Goal: Information Seeking & Learning: Learn about a topic

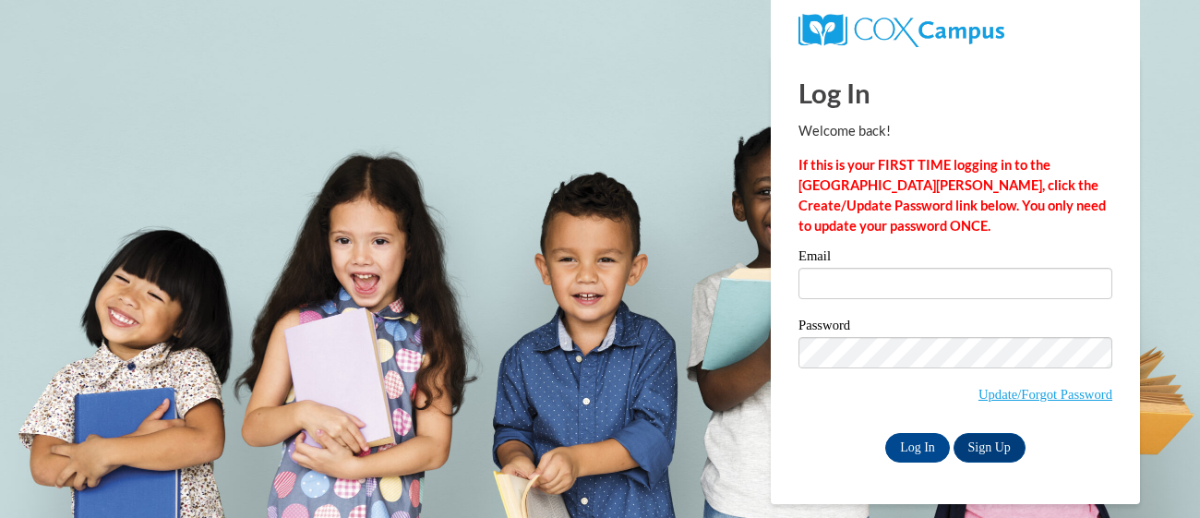
click at [838, 276] on input "Email" at bounding box center [955, 283] width 314 height 31
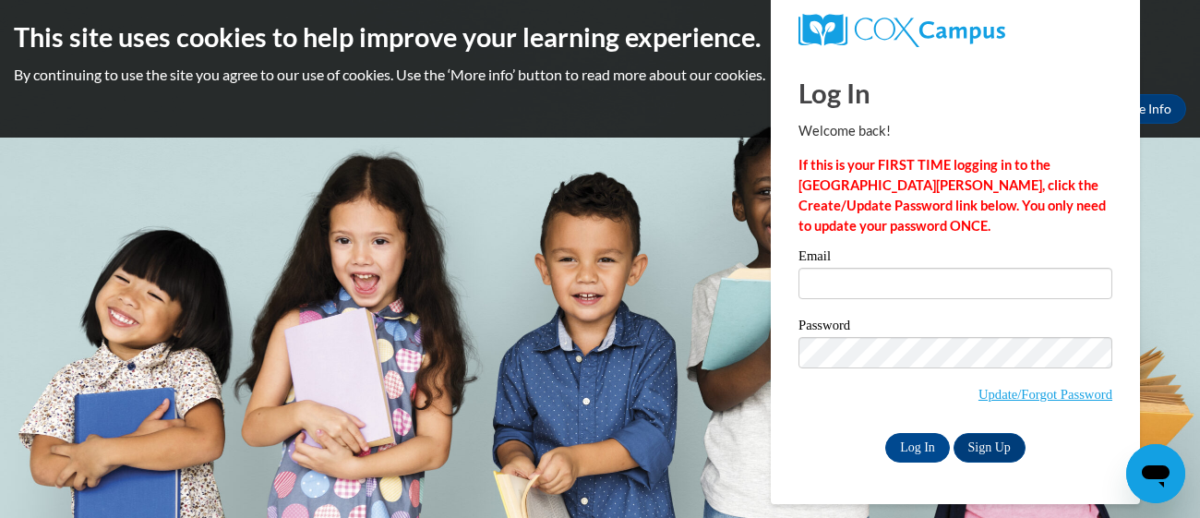
type input "katrinaholley93@icloud.com"
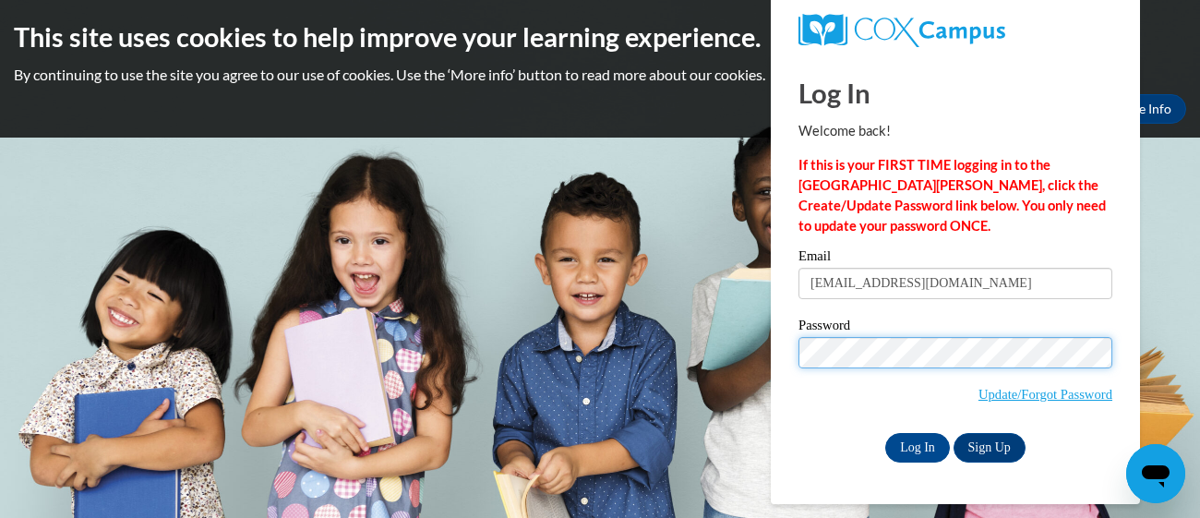
click at [885, 433] on input "Log In" at bounding box center [917, 448] width 65 height 30
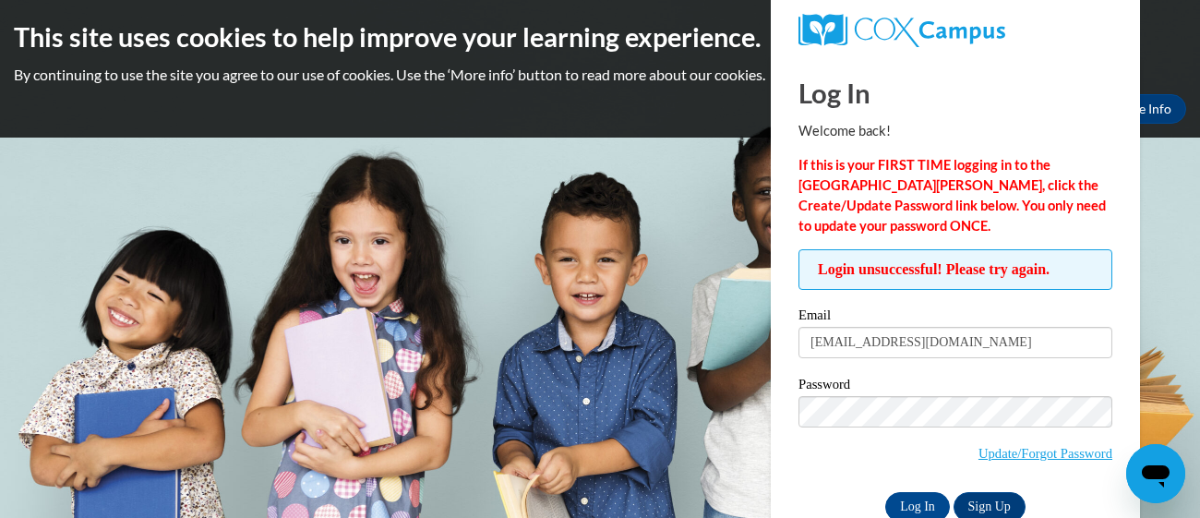
click at [885, 492] on input "Log In" at bounding box center [917, 507] width 65 height 30
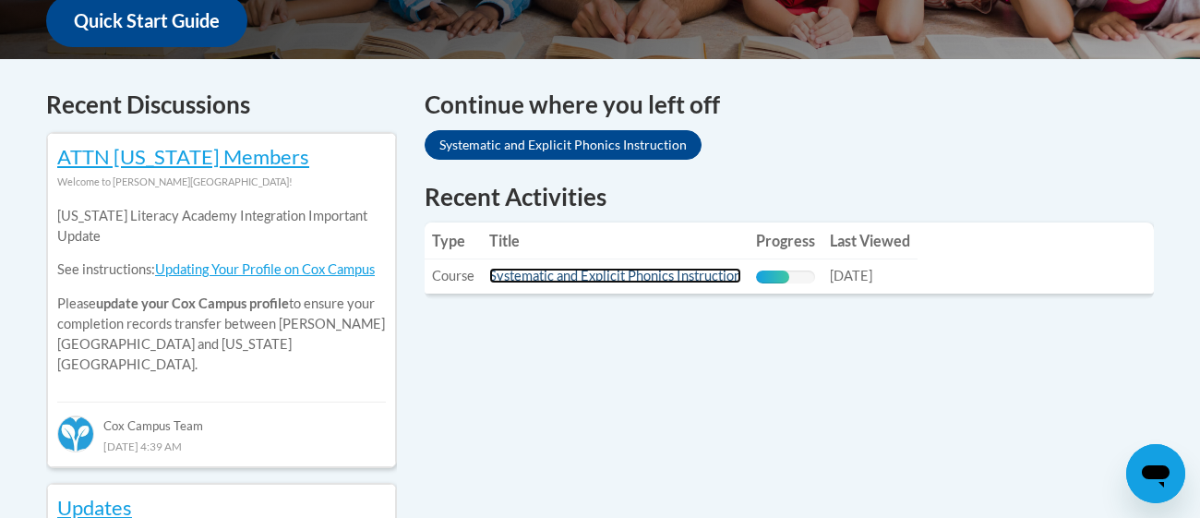
click at [597, 276] on link "Systematic and Explicit Phonics Instruction" at bounding box center [615, 276] width 252 height 16
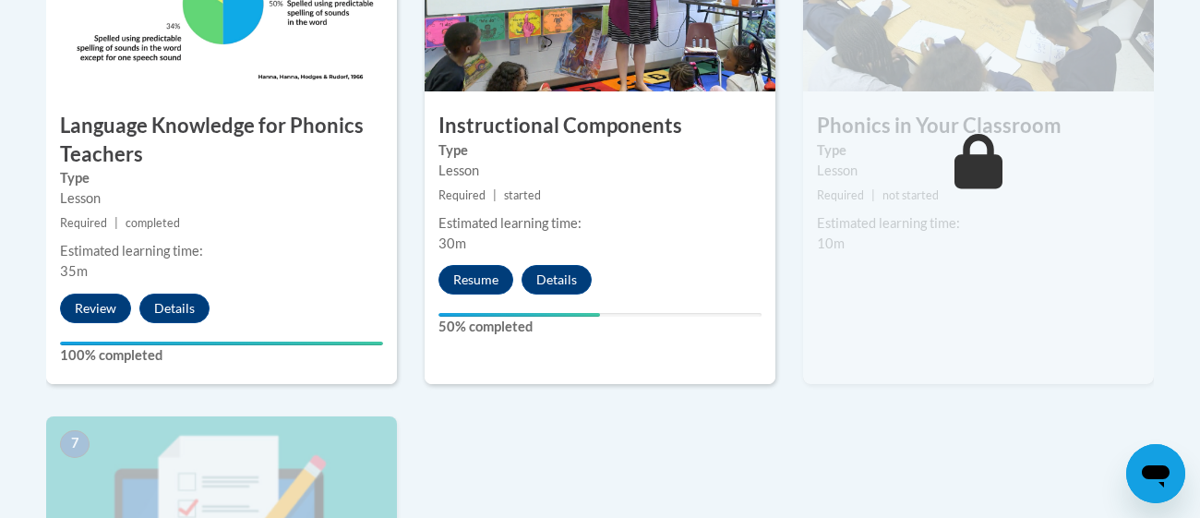
scroll to position [1195, 0]
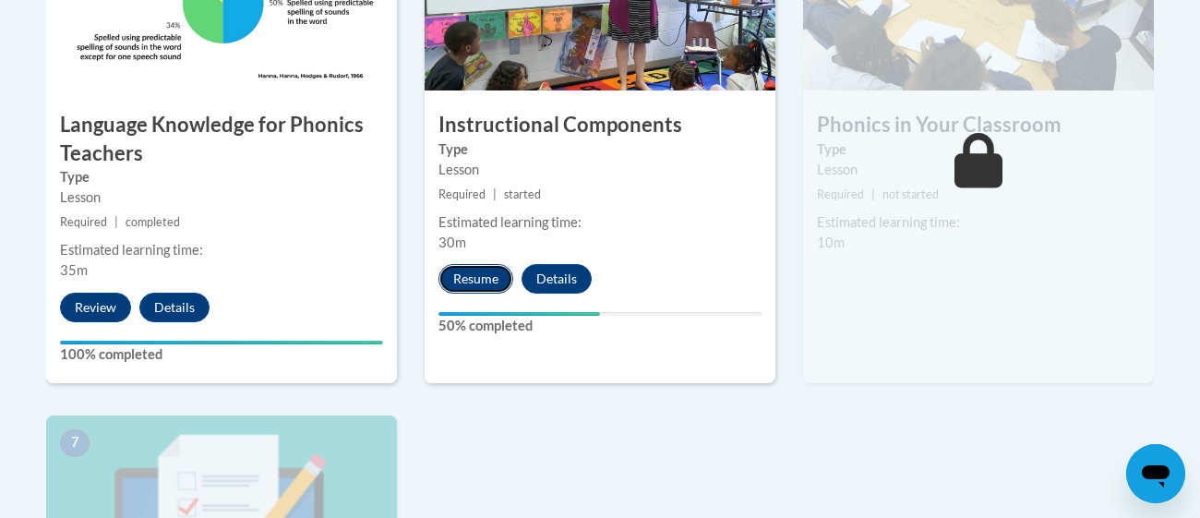
click at [467, 280] on button "Resume" at bounding box center [475, 279] width 75 height 30
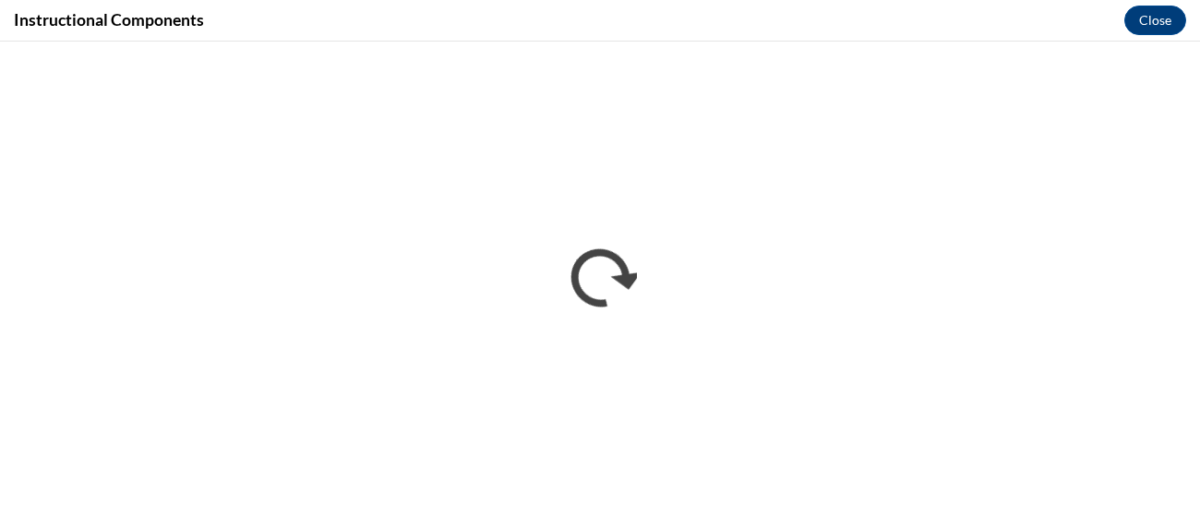
scroll to position [0, 0]
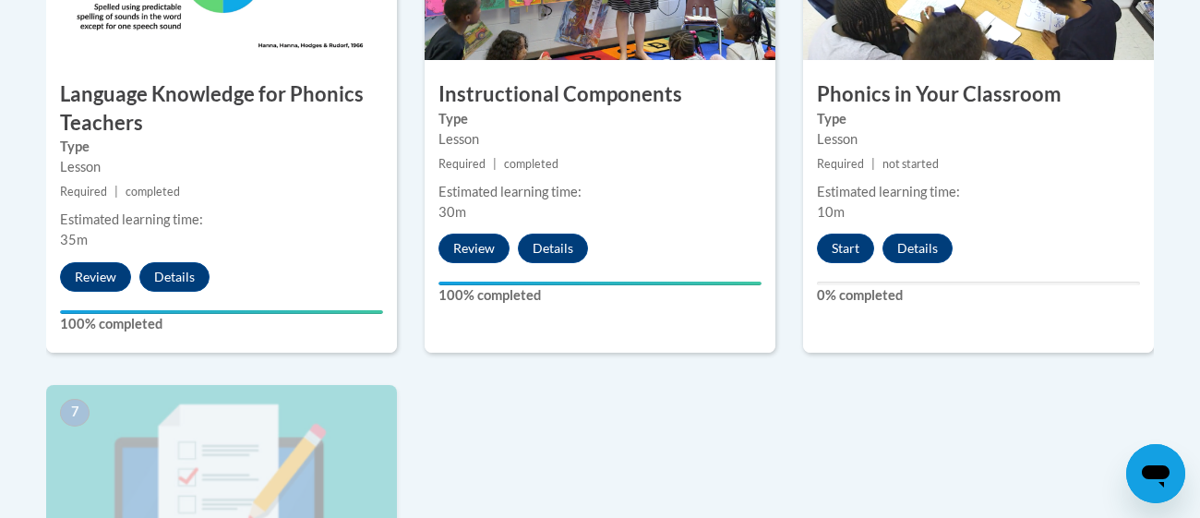
scroll to position [1224, 0]
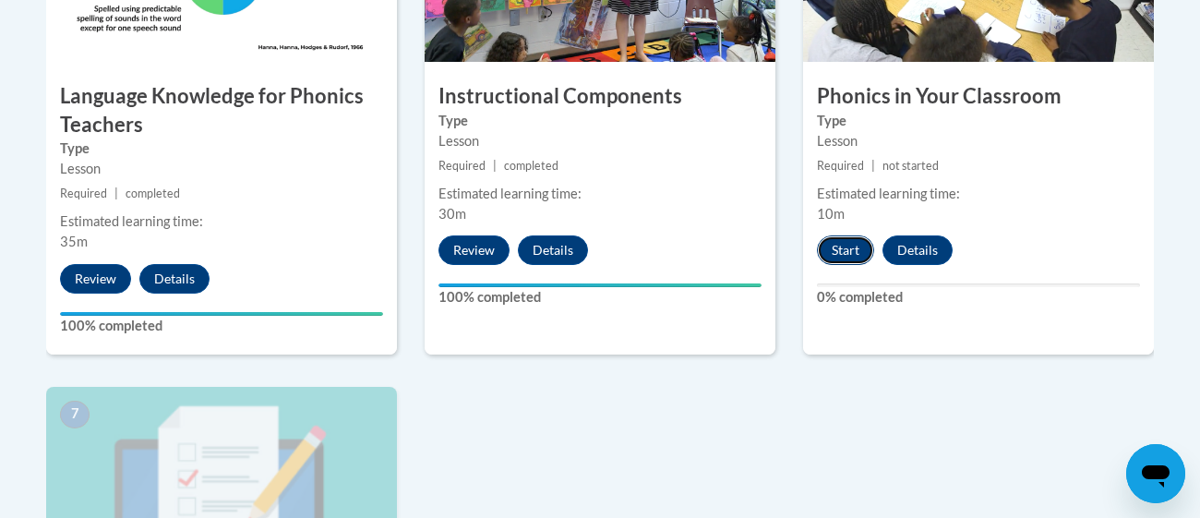
click at [855, 245] on button "Start" at bounding box center [845, 250] width 57 height 30
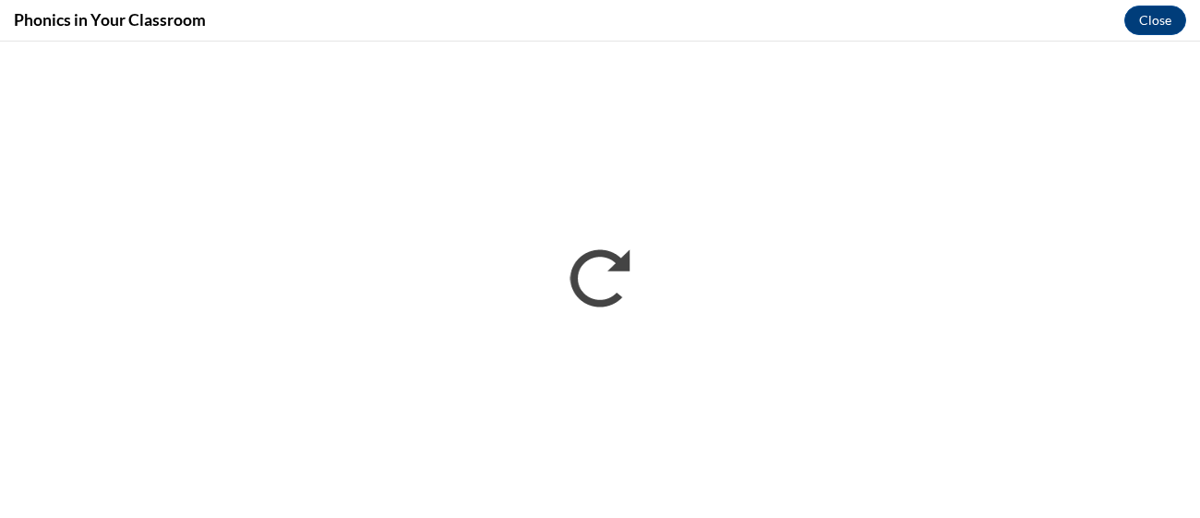
scroll to position [0, 0]
